Goal: Task Accomplishment & Management: Use online tool/utility

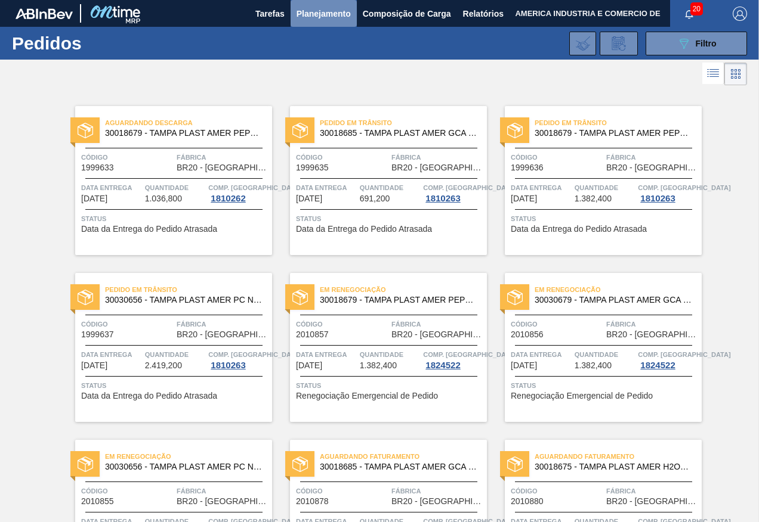
click at [326, 7] on span "Planejamento" at bounding box center [323, 14] width 54 height 14
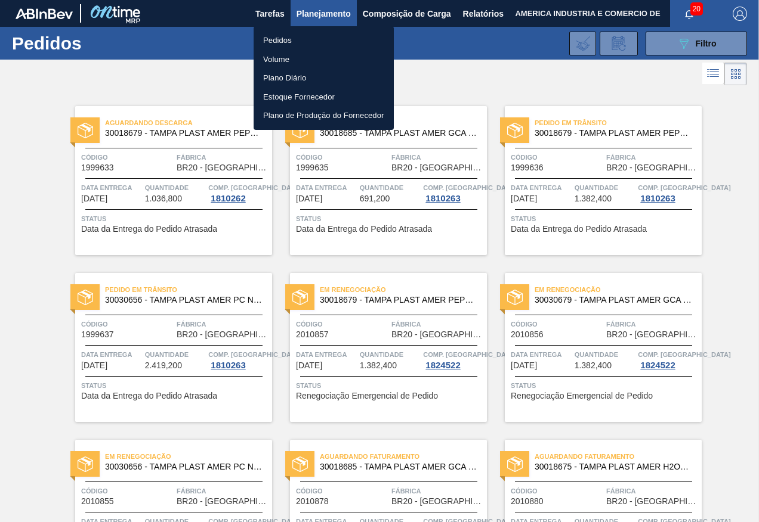
click at [294, 35] on li "Pedidos" at bounding box center [323, 40] width 140 height 19
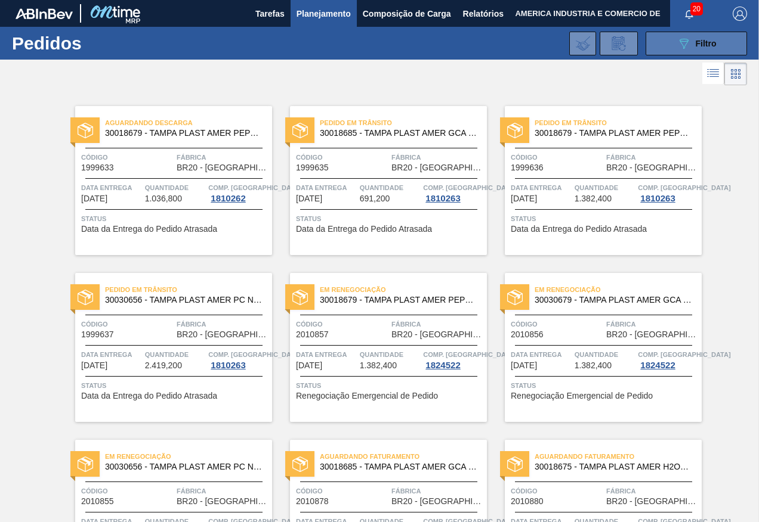
click at [688, 47] on icon "089F7B8B-B2A5-4AFE-B5C0-19BA573D28AC" at bounding box center [683, 43] width 14 height 14
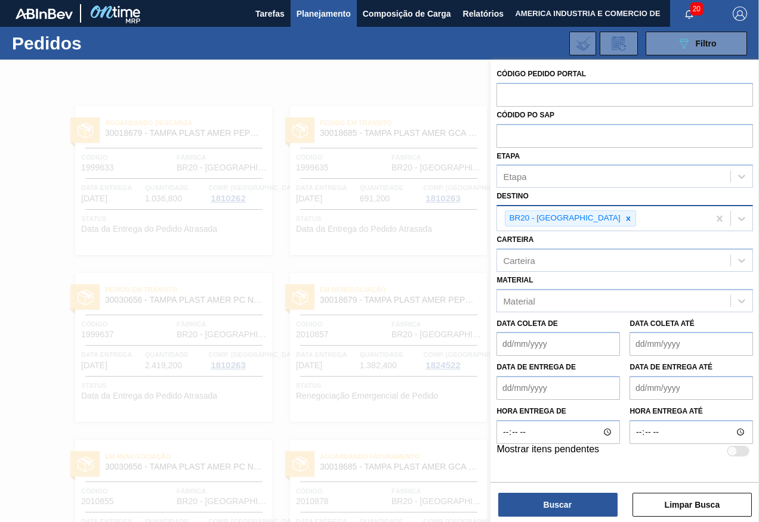
click at [604, 226] on div "BR20 - [GEOGRAPHIC_DATA]" at bounding box center [603, 218] width 212 height 24
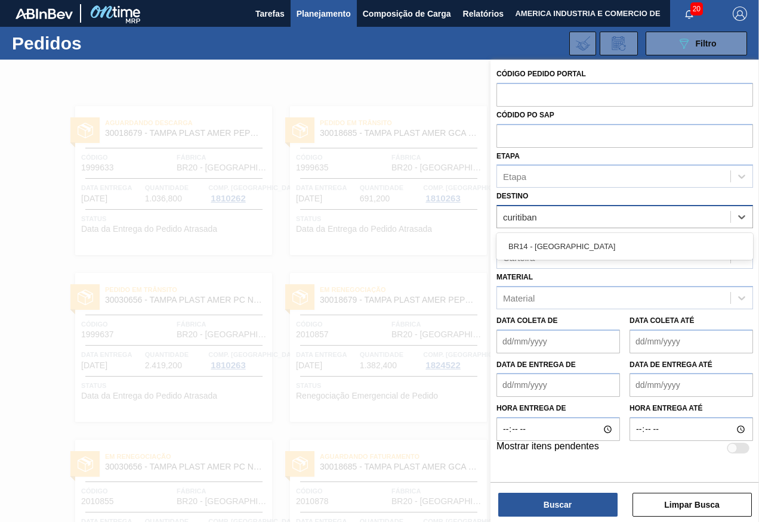
type input "curitibana"
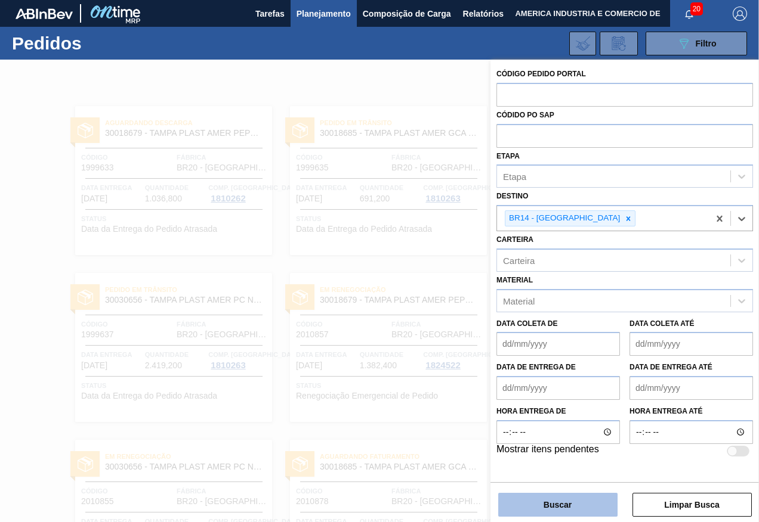
click at [569, 514] on button "Buscar" at bounding box center [557, 505] width 119 height 24
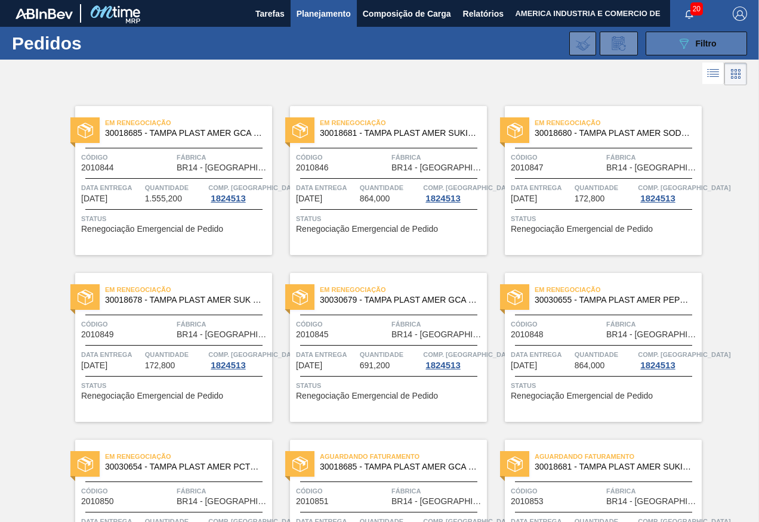
click at [727, 39] on button "089F7B8B-B2A5-4AFE-B5C0-19BA573D28AC Filtro" at bounding box center [695, 44] width 101 height 24
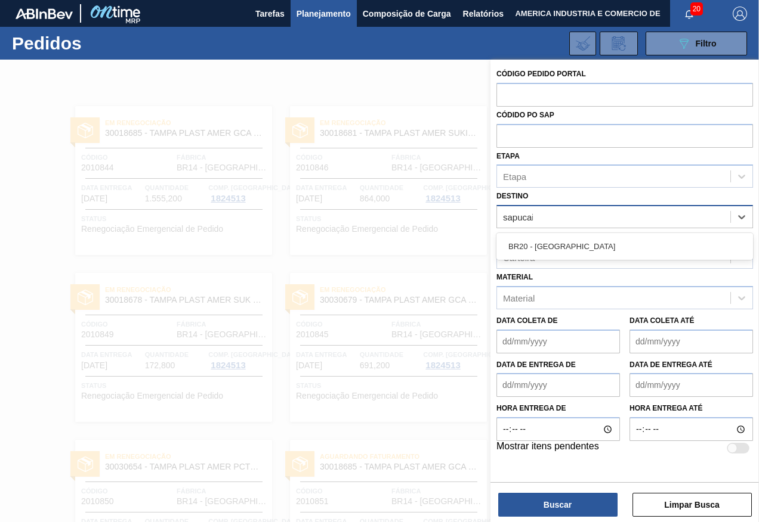
type input "sapucaia"
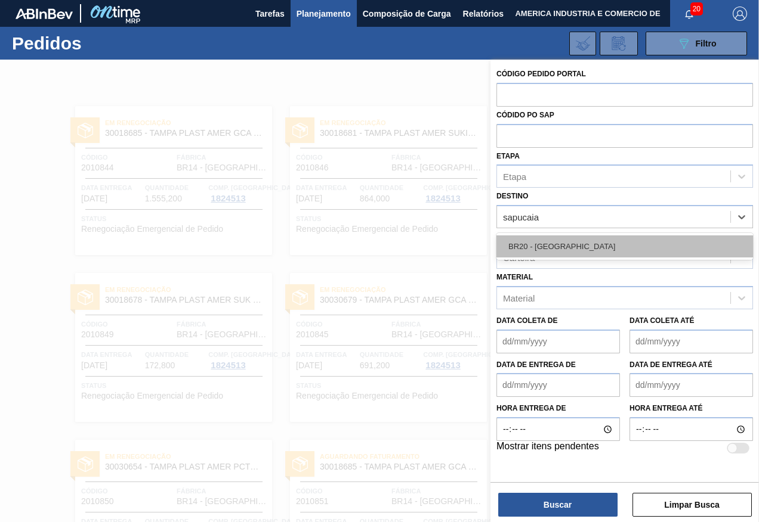
click at [584, 239] on div "BR20 - [GEOGRAPHIC_DATA]" at bounding box center [624, 247] width 256 height 22
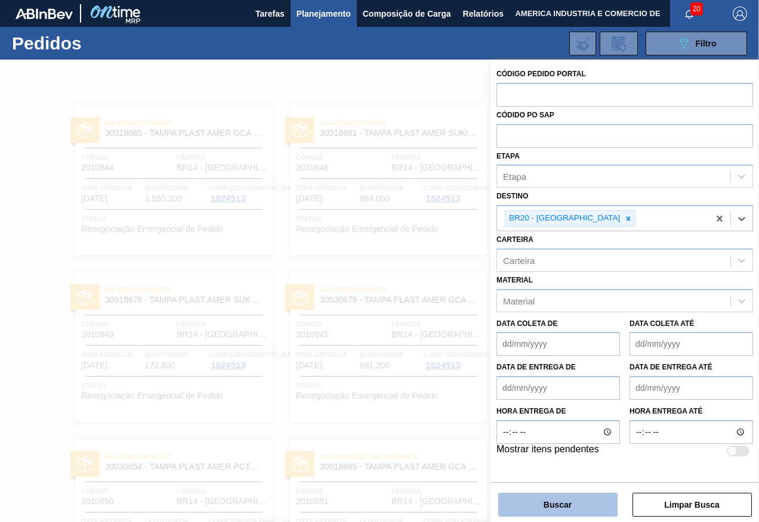
click at [577, 508] on button "Buscar" at bounding box center [557, 505] width 119 height 24
